Goal: Information Seeking & Learning: Check status

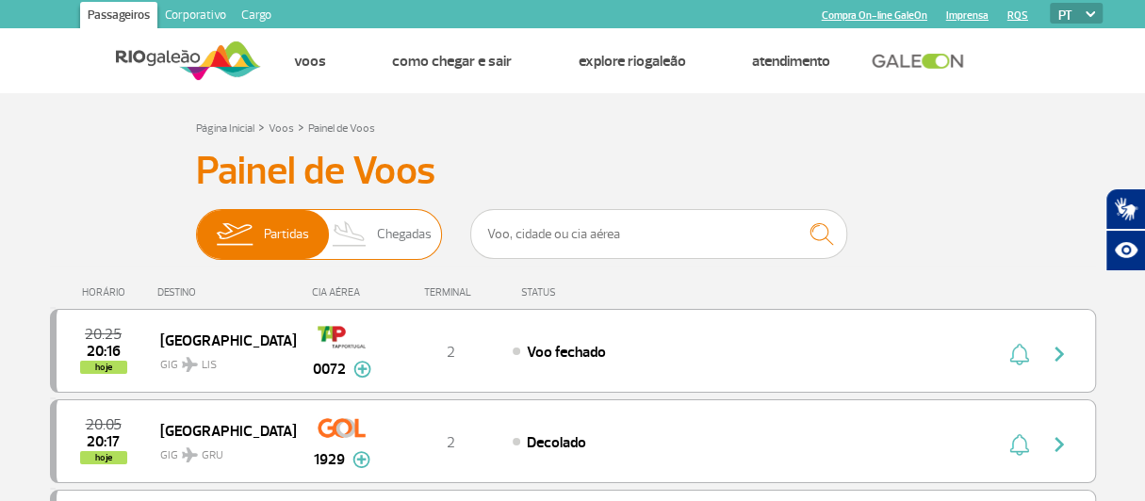
click at [403, 241] on span "Chegadas" at bounding box center [404, 234] width 55 height 49
click at [196, 225] on input "Partidas Chegadas" at bounding box center [196, 225] width 0 height 0
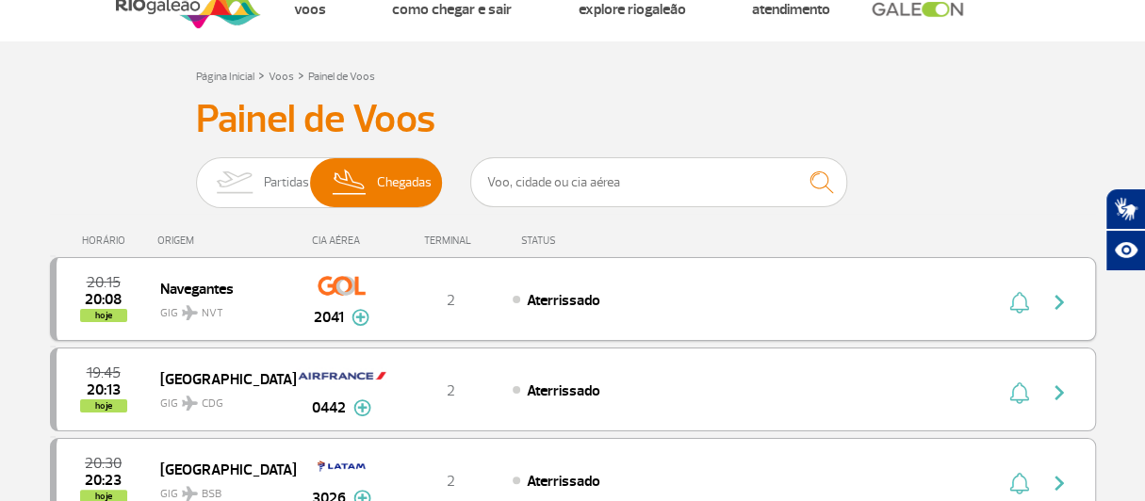
scroll to position [93, 0]
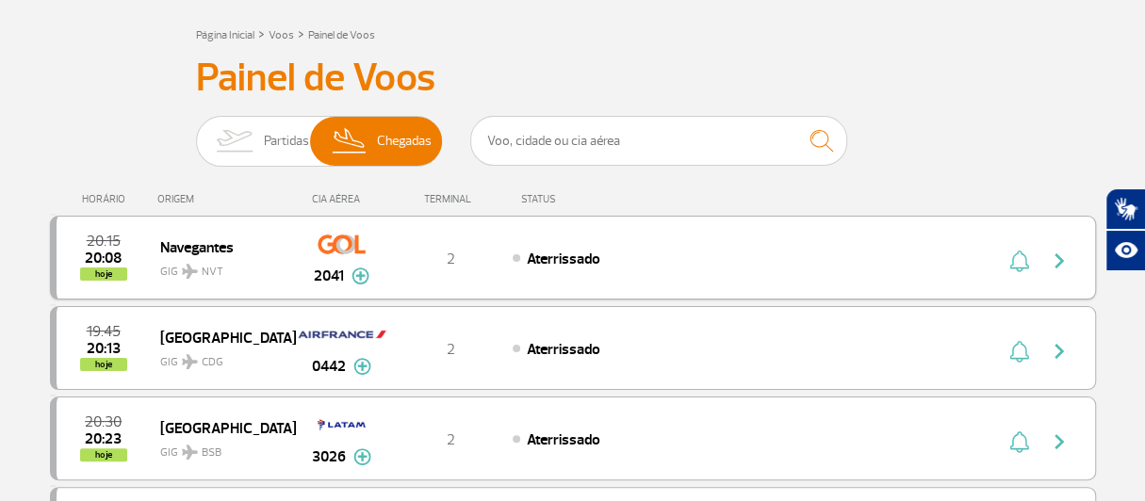
click at [594, 262] on span "Aterrissado" at bounding box center [563, 259] width 73 height 19
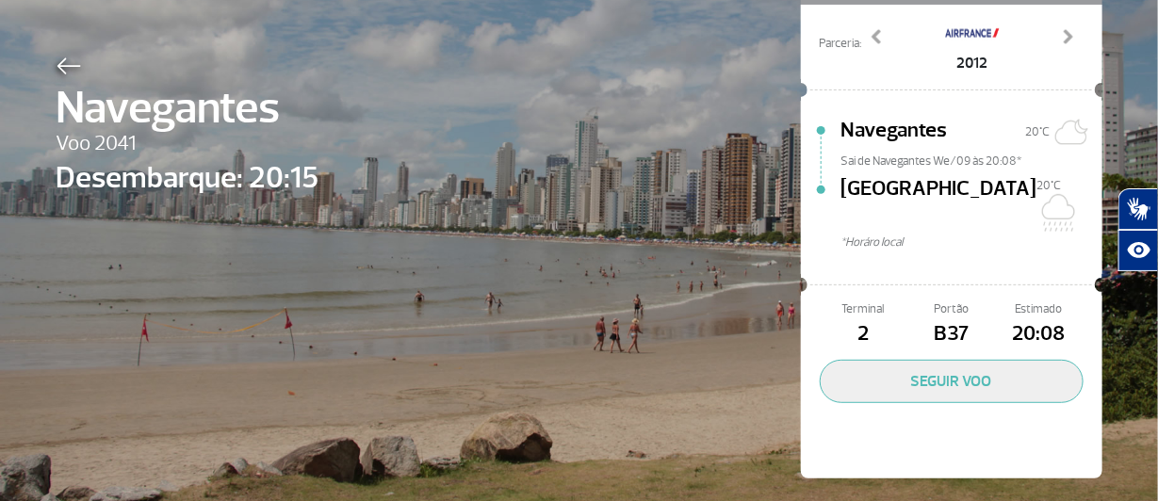
scroll to position [157, 0]
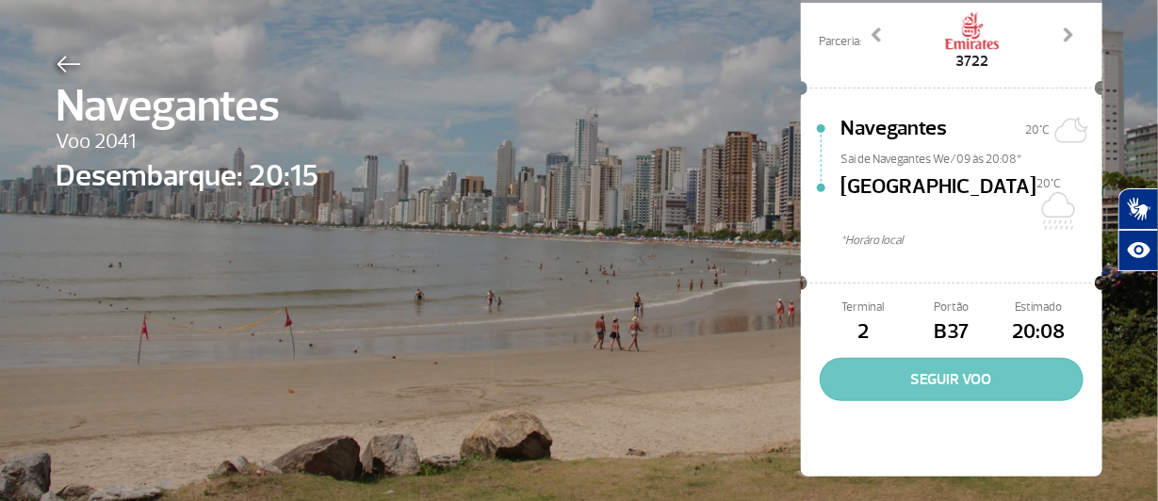
click at [920, 358] on button "SEGUIR VOO" at bounding box center [952, 379] width 264 height 43
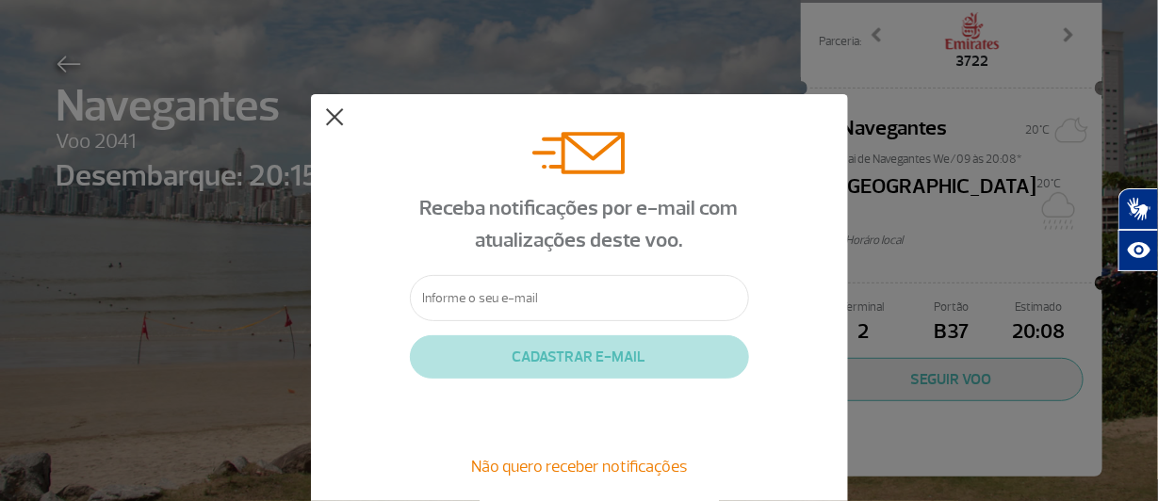
click at [334, 122] on button at bounding box center [334, 117] width 19 height 19
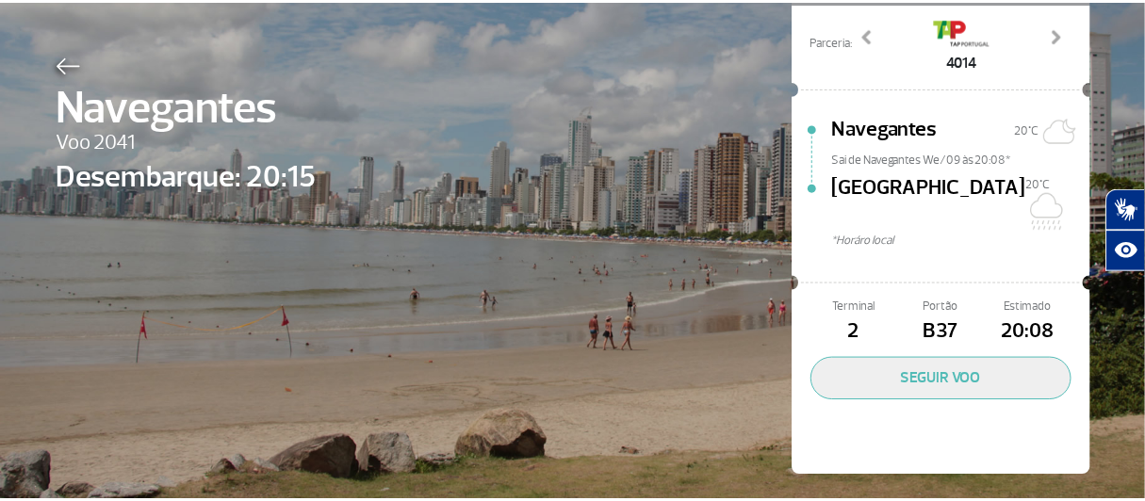
scroll to position [0, 0]
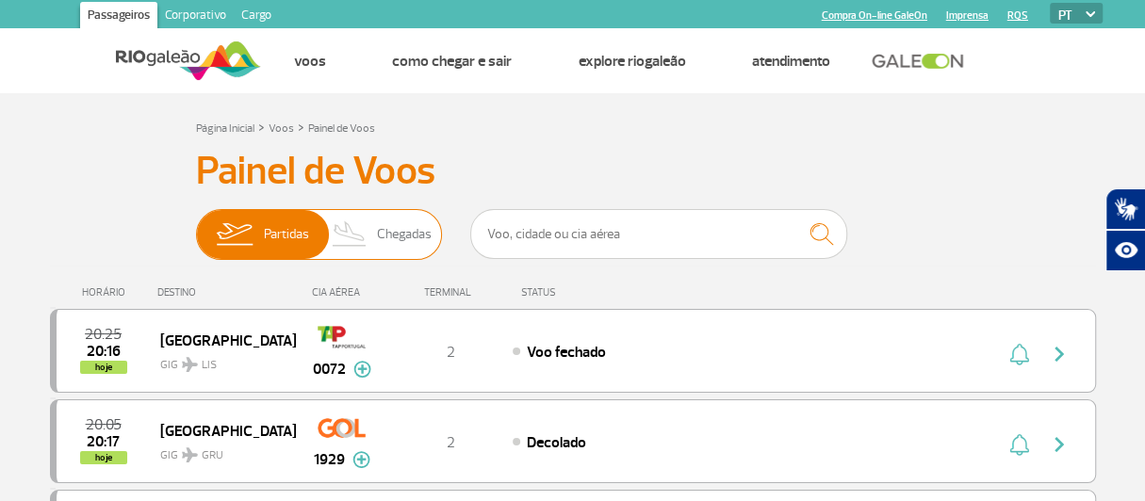
click at [399, 234] on span "Chegadas" at bounding box center [404, 234] width 55 height 49
click at [196, 225] on input "Partidas Chegadas" at bounding box center [196, 225] width 0 height 0
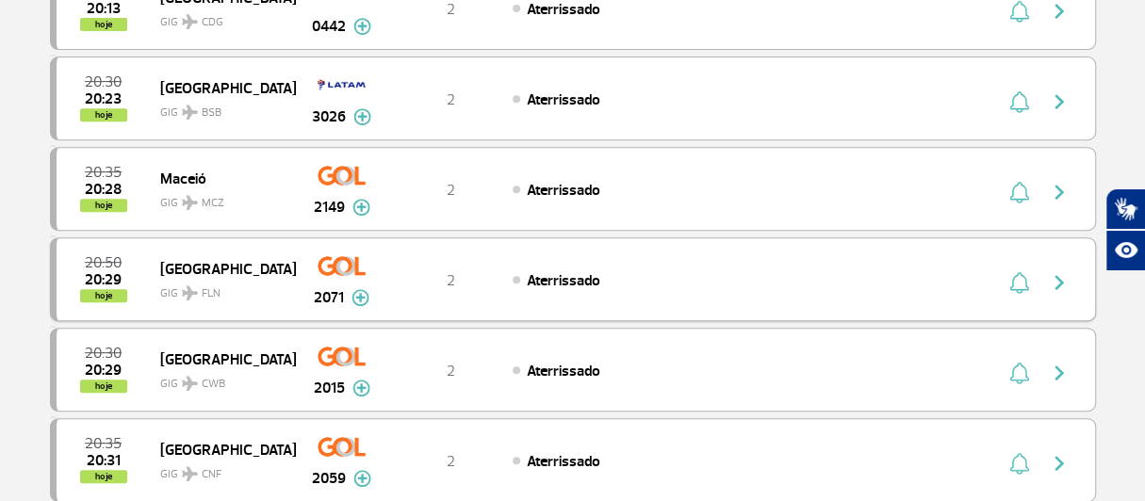
scroll to position [188, 0]
